Goal: Transaction & Acquisition: Purchase product/service

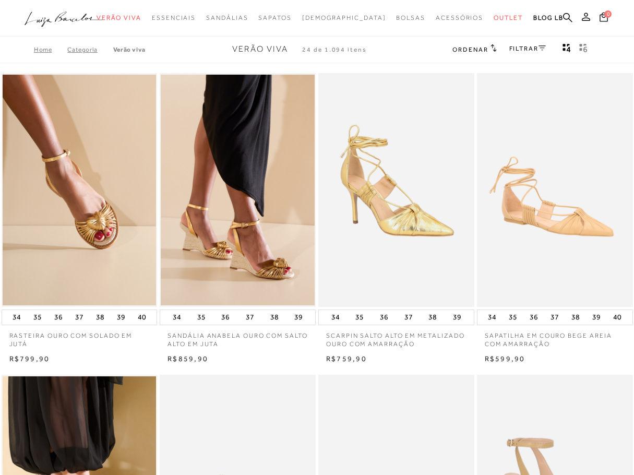
drag, startPoint x: 0, startPoint y: 0, endPoint x: 586, endPoint y: 21, distance: 586.0
click at [586, 21] on button at bounding box center [585, 18] width 15 height 14
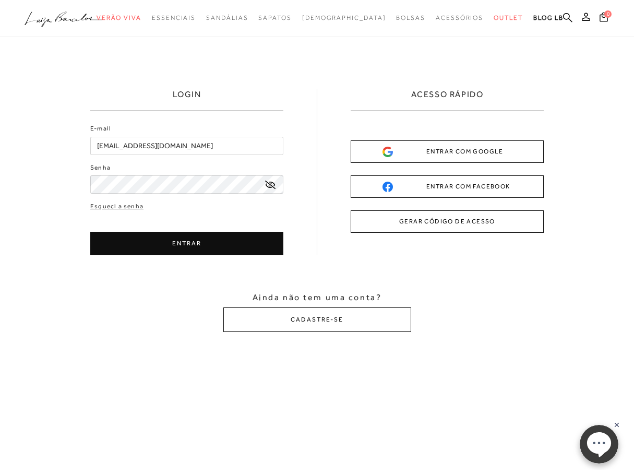
click at [166, 248] on button "ENTRAR" at bounding box center [186, 243] width 193 height 23
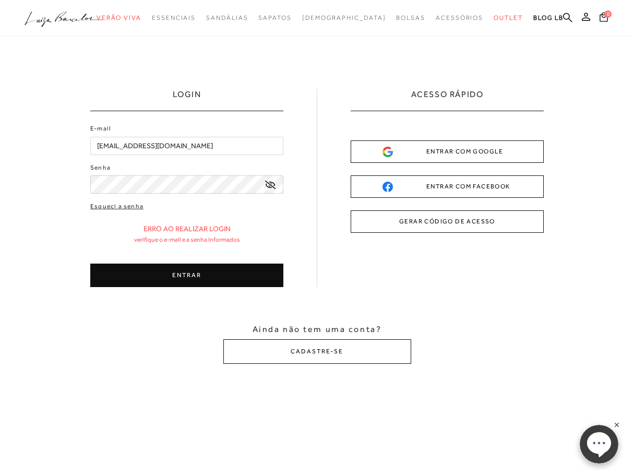
click at [203, 278] on button "ENTRAR" at bounding box center [186, 274] width 193 height 23
click at [234, 132] on div "E-mail [EMAIL_ADDRESS][DOMAIN_NAME] Senha" at bounding box center [186, 158] width 193 height 69
click at [234, 262] on div "Esqueci a senha Erro ao realizar login Verifique o e-mail e a senha informados …" at bounding box center [186, 244] width 193 height 86
click at [233, 271] on button "ENTRAR" at bounding box center [186, 274] width 193 height 23
click at [206, 277] on button "ENTRAR" at bounding box center [186, 274] width 193 height 23
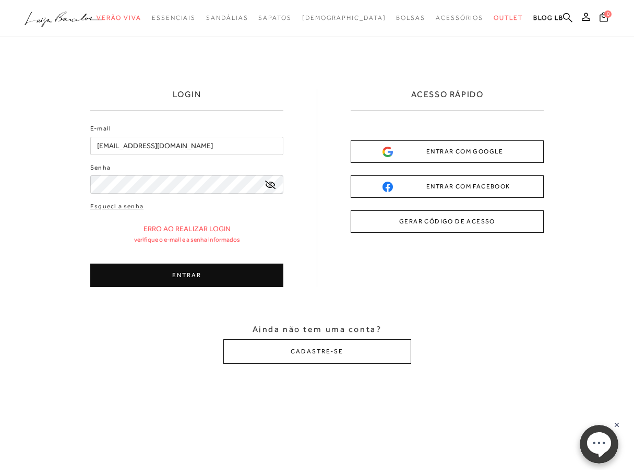
click at [198, 283] on button "ENTRAR" at bounding box center [186, 274] width 193 height 23
click at [222, 283] on button "ENTRAR" at bounding box center [186, 274] width 193 height 23
click at [209, 265] on button "ENTRAR" at bounding box center [186, 274] width 193 height 23
drag, startPoint x: 175, startPoint y: 263, endPoint x: 167, endPoint y: 270, distance: 10.8
click at [167, 270] on div "Esqueci a senha Erro ao realizar login Verifique o e-mail e a senha informados …" at bounding box center [186, 244] width 193 height 86
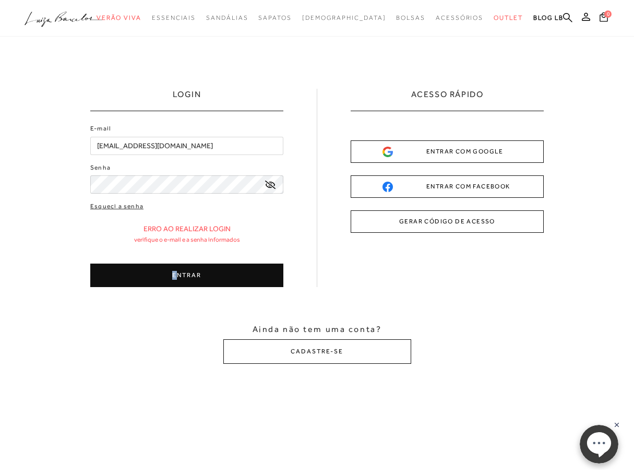
click at [167, 270] on button "ENTRAR" at bounding box center [186, 274] width 193 height 23
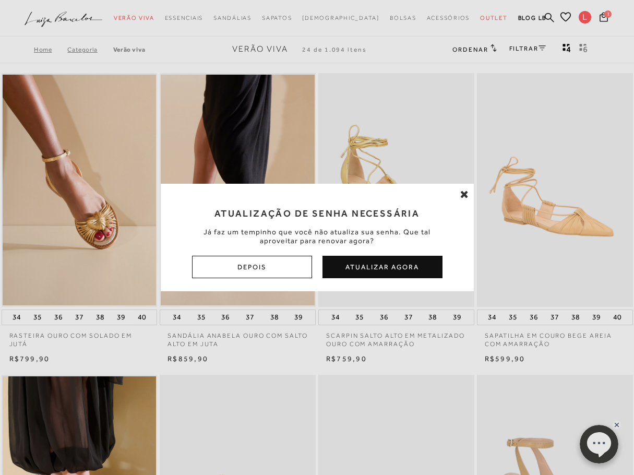
click at [395, 264] on button "Atualizar Agora" at bounding box center [382, 267] width 120 height 22
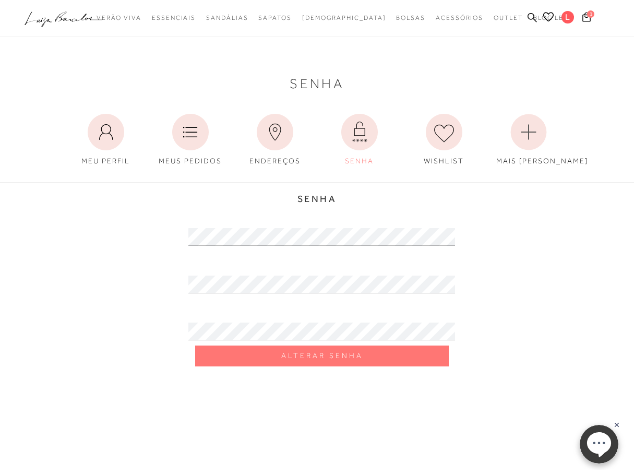
click at [222, 321] on div at bounding box center [317, 326] width 476 height 37
click at [119, 338] on div at bounding box center [317, 326] width 476 height 37
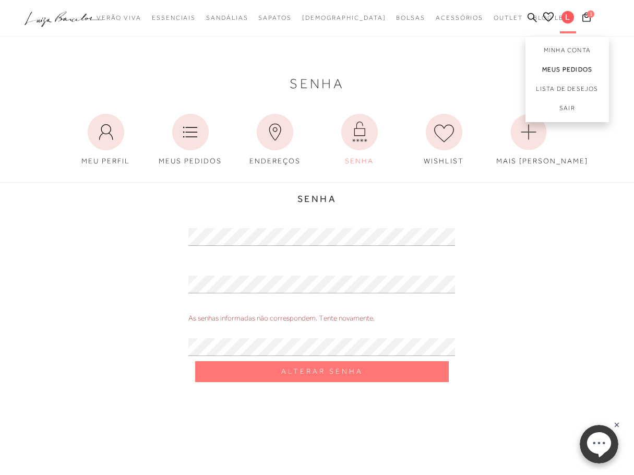
click at [570, 65] on link "Meus Pedidos" at bounding box center [566, 69] width 83 height 19
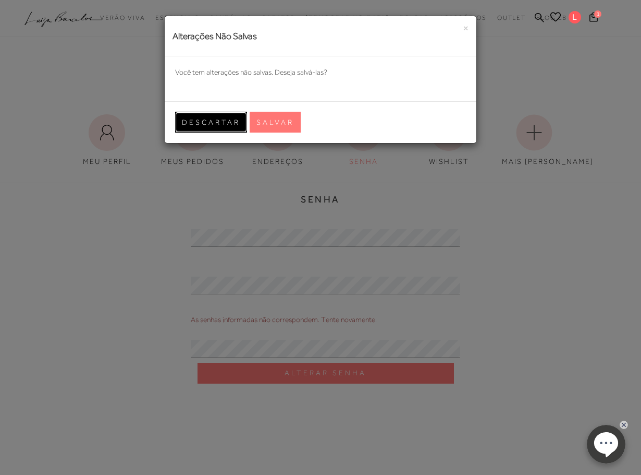
click at [216, 120] on span "Descartar" at bounding box center [211, 122] width 58 height 10
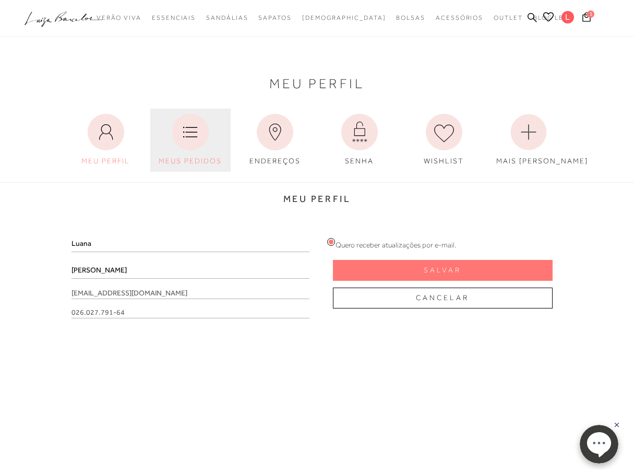
click at [195, 137] on icon at bounding box center [190, 132] width 37 height 37
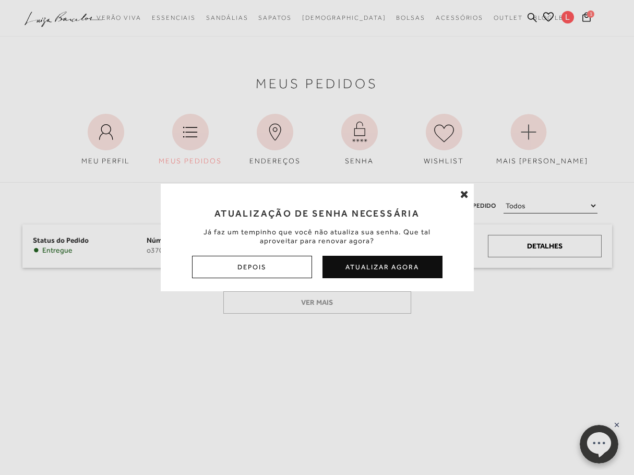
click at [461, 195] on icon at bounding box center [464, 194] width 8 height 10
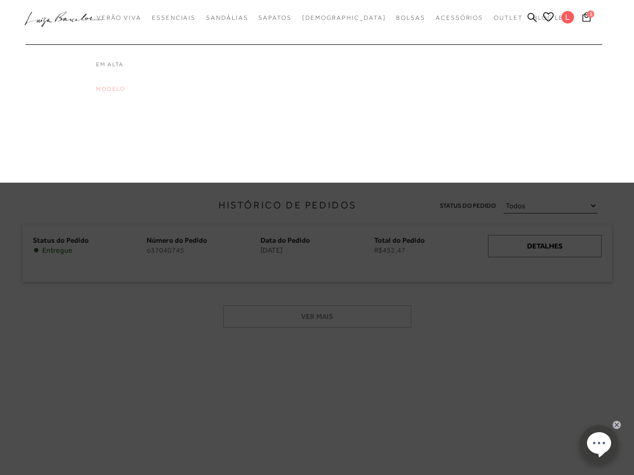
click at [135, 86] on link "Modelo" at bounding box center [137, 88] width 83 height 9
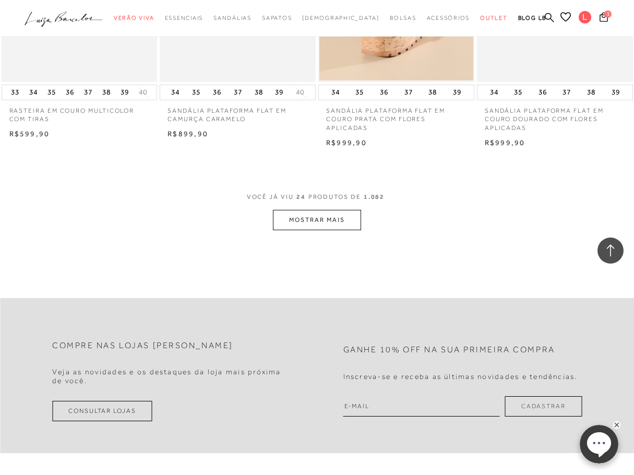
scroll to position [1773, 0]
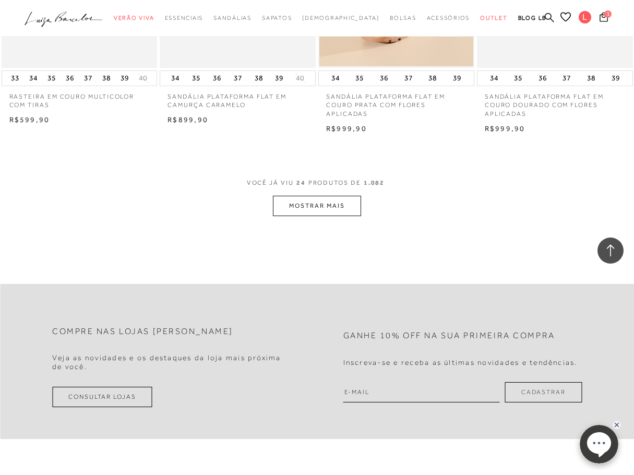
click at [345, 199] on button "MOSTRAR MAIS" at bounding box center [317, 206] width 88 height 20
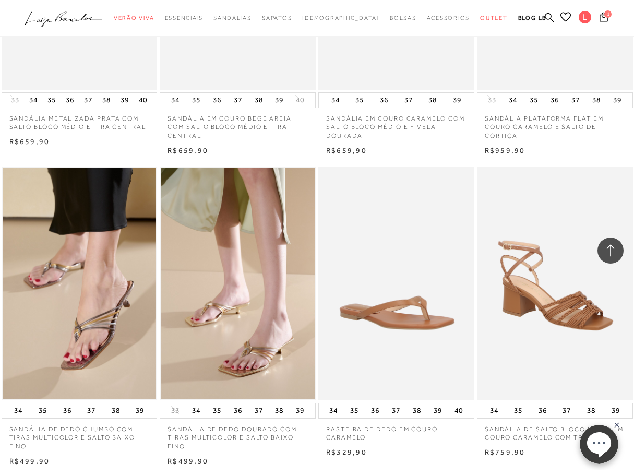
scroll to position [3598, 0]
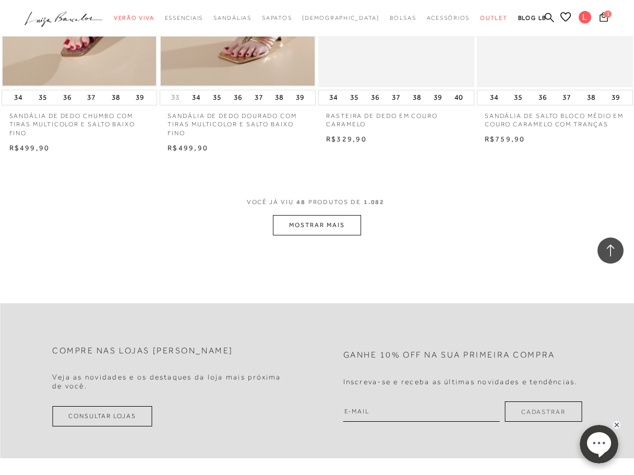
click at [309, 230] on button "MOSTRAR MAIS" at bounding box center [317, 225] width 88 height 20
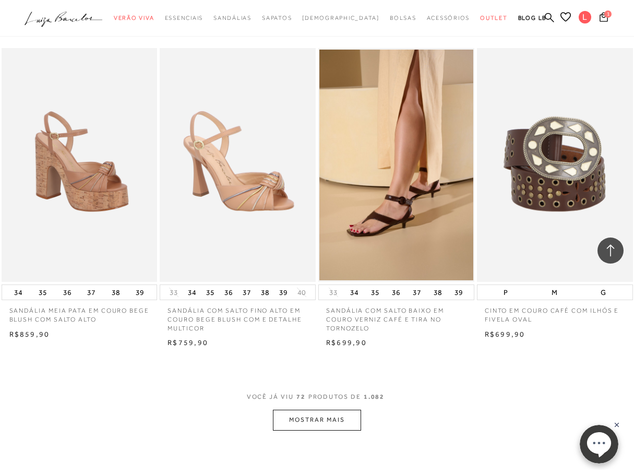
scroll to position [5371, 0]
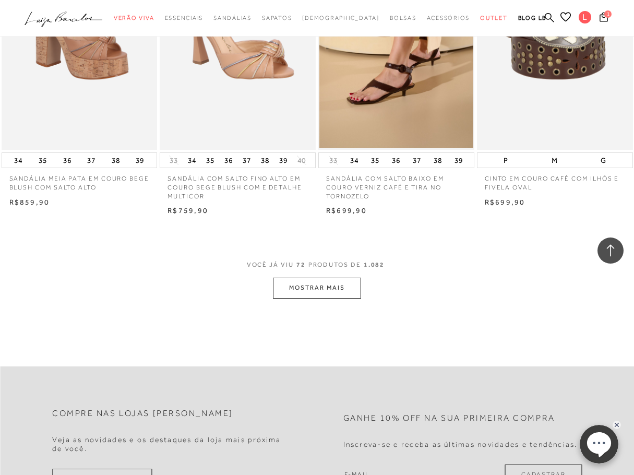
click at [338, 298] on button "MOSTRAR MAIS" at bounding box center [317, 287] width 88 height 20
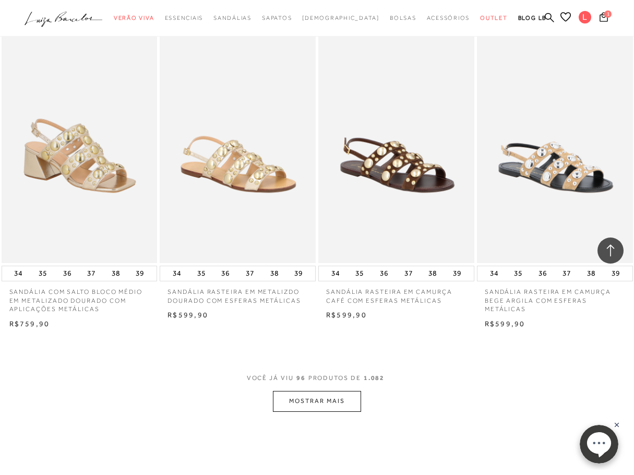
scroll to position [7248, 0]
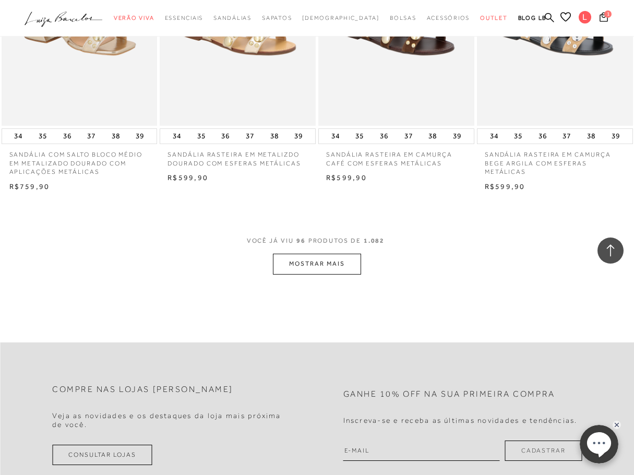
click at [347, 272] on button "MOSTRAR MAIS" at bounding box center [317, 263] width 88 height 20
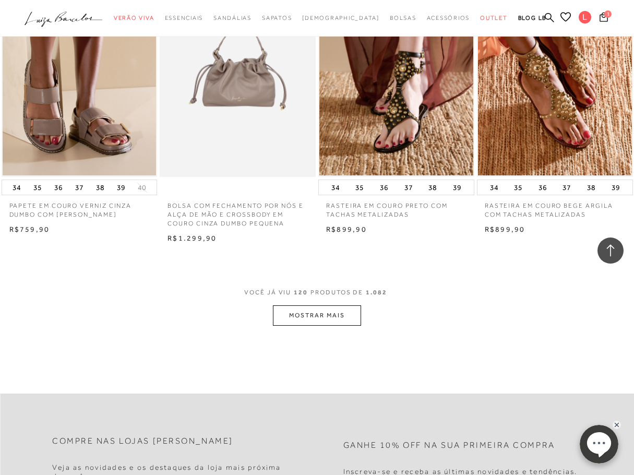
scroll to position [9073, 0]
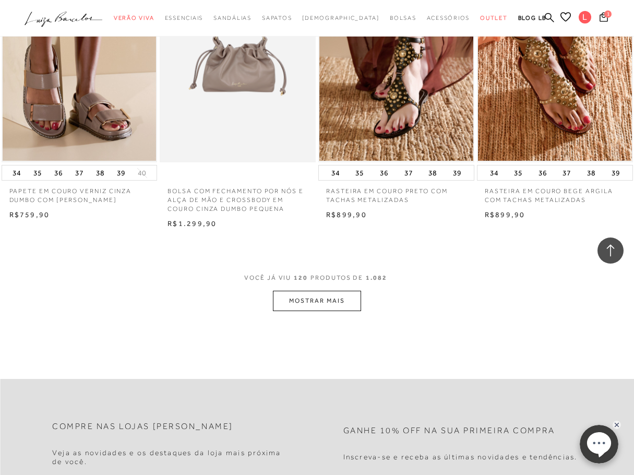
click at [322, 311] on button "MOSTRAR MAIS" at bounding box center [317, 300] width 88 height 20
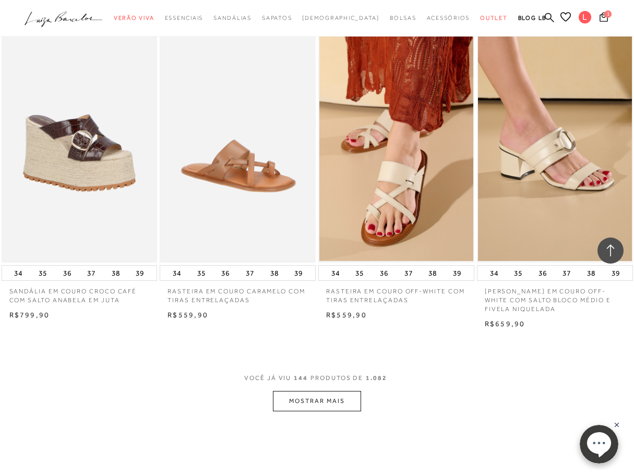
scroll to position [10846, 0]
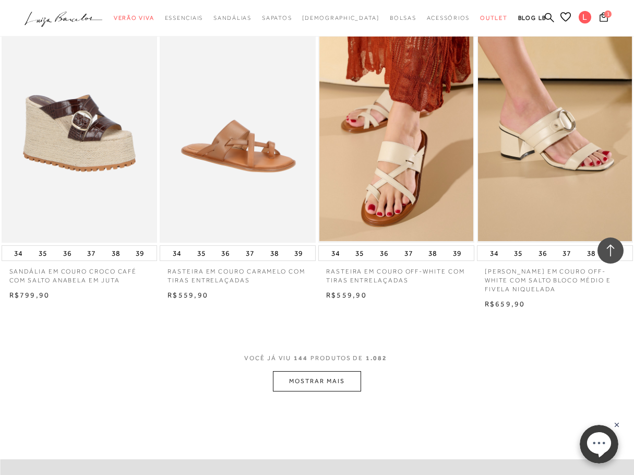
click at [326, 391] on button "MOSTRAR MAIS" at bounding box center [317, 381] width 88 height 20
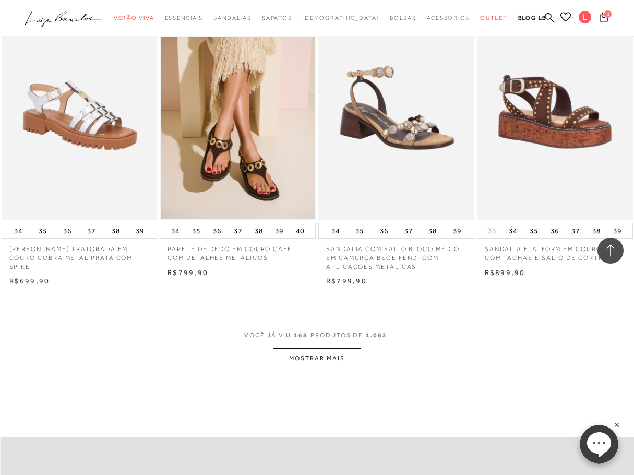
scroll to position [12880, 0]
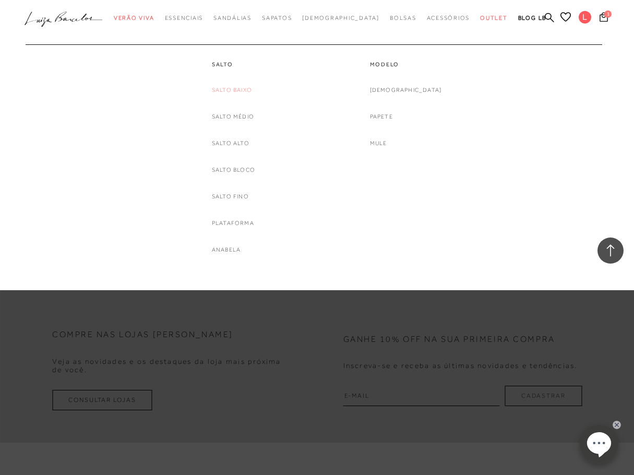
click at [244, 91] on link "Salto Baixo" at bounding box center [232, 89] width 40 height 11
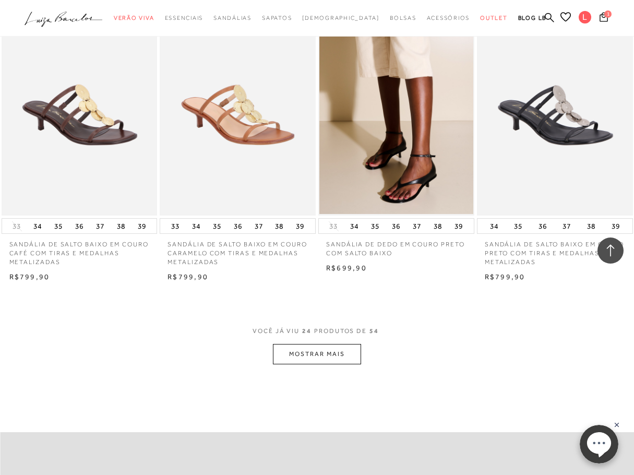
scroll to position [1721, 0]
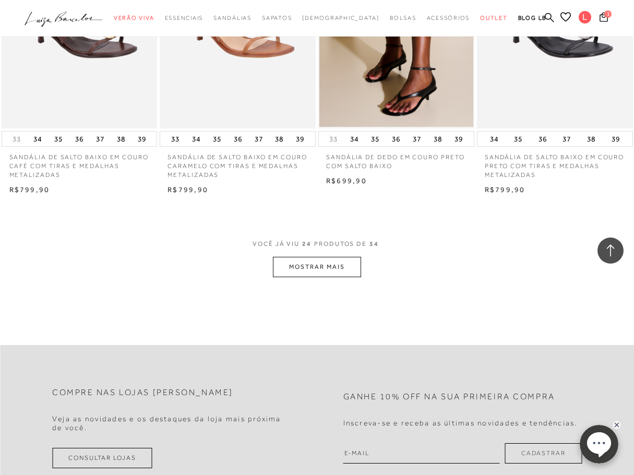
click at [332, 265] on button "MOSTRAR MAIS" at bounding box center [317, 267] width 88 height 20
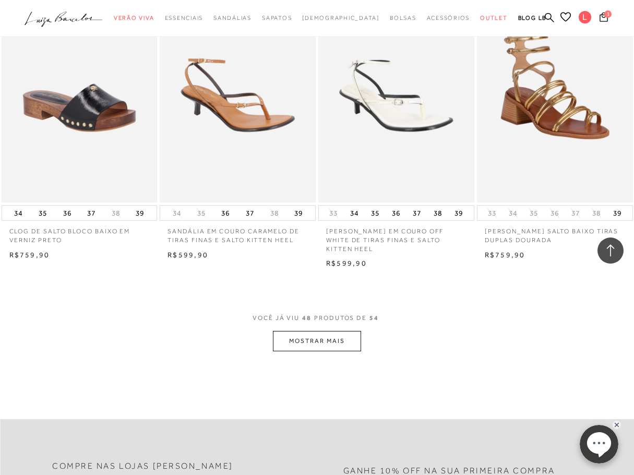
scroll to position [3598, 0]
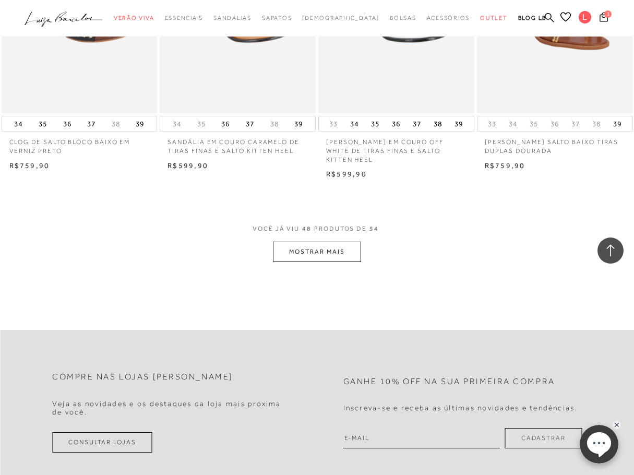
click at [335, 241] on button "MOSTRAR MAIS" at bounding box center [317, 251] width 88 height 20
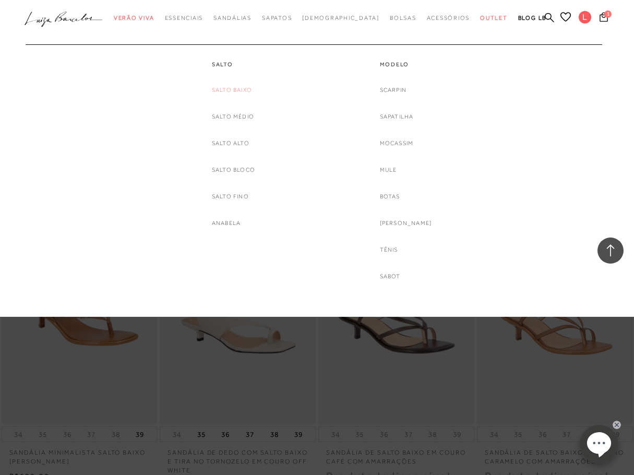
click at [244, 89] on link "Salto Baixo" at bounding box center [232, 89] width 40 height 11
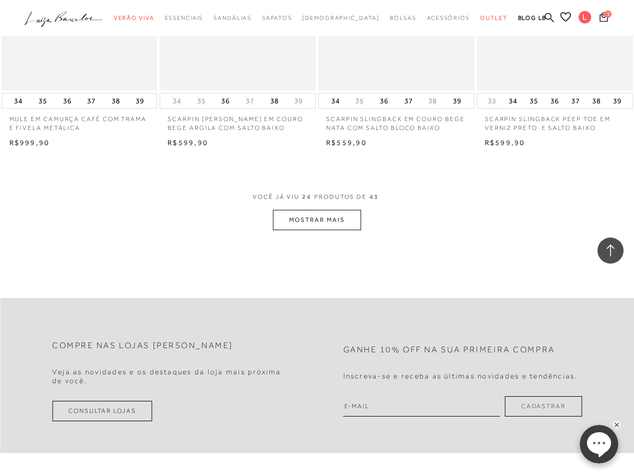
scroll to position [1773, 0]
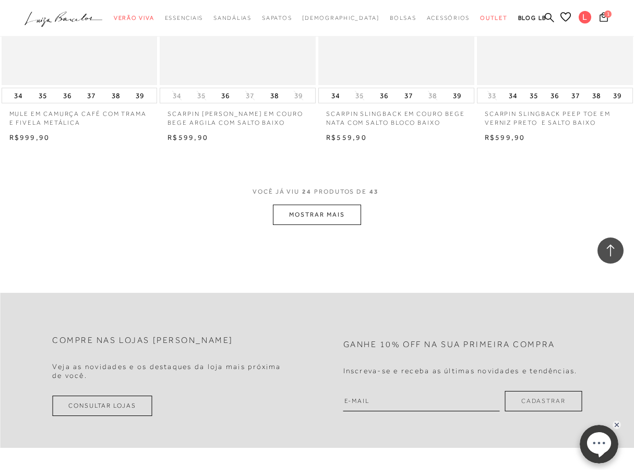
click at [331, 211] on button "MOSTRAR MAIS" at bounding box center [317, 214] width 88 height 20
